Goal: Task Accomplishment & Management: Use online tool/utility

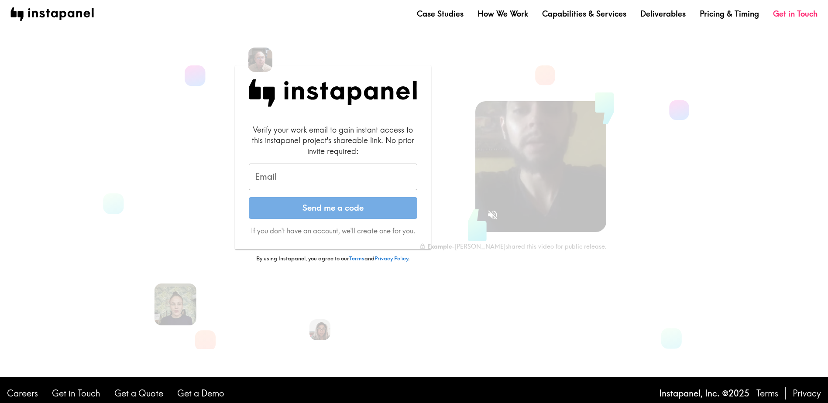
click at [387, 181] on input "Email" at bounding box center [333, 177] width 169 height 27
type input "[PERSON_NAME][EMAIL_ADDRESS][DOMAIN_NAME]"
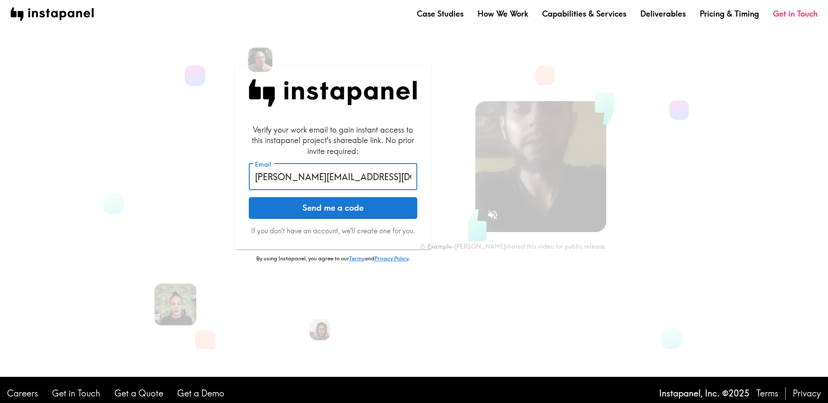
click at [357, 210] on button "Send me a code" at bounding box center [333, 208] width 169 height 22
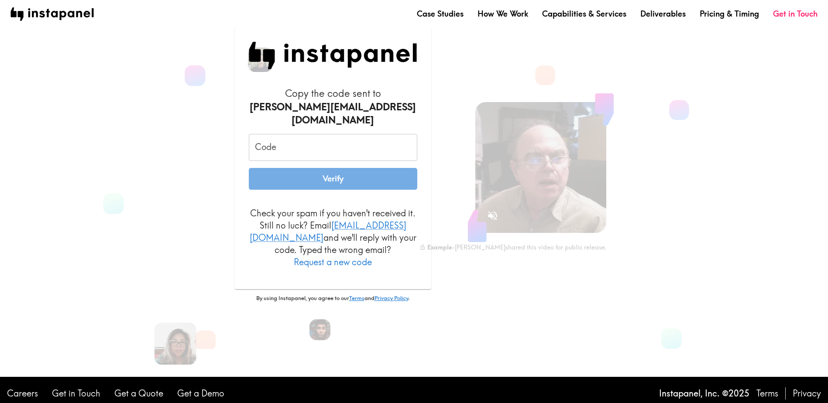
click at [374, 148] on input "Code" at bounding box center [333, 147] width 169 height 27
paste input "G6g_h2e_mFA"
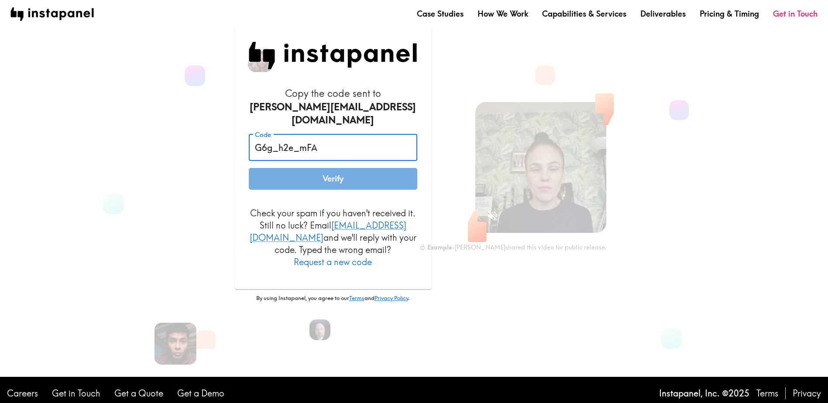
type input "G6g_h2e_mFA"
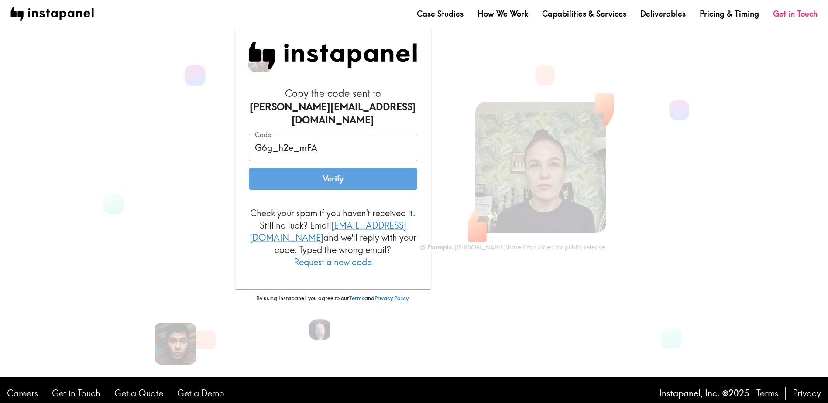
click at [341, 175] on button "Verify" at bounding box center [333, 179] width 169 height 22
